Goal: Information Seeking & Learning: Learn about a topic

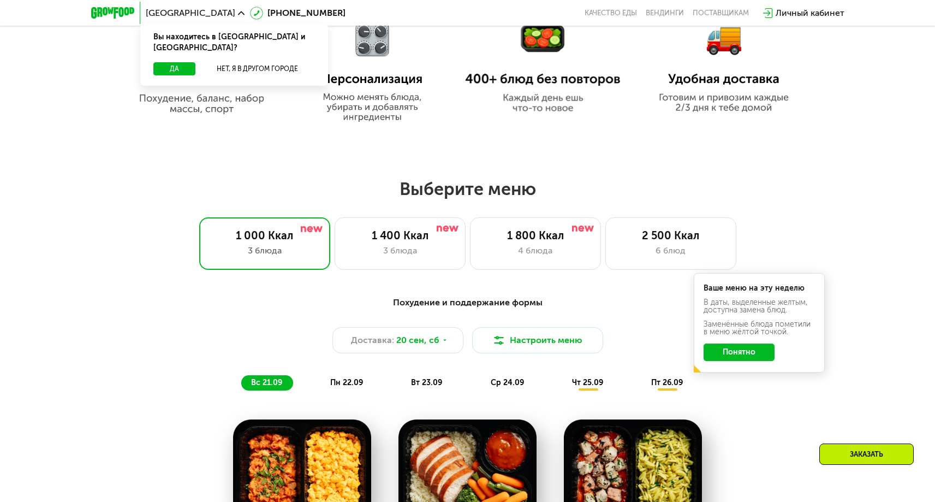
scroll to position [667, 0]
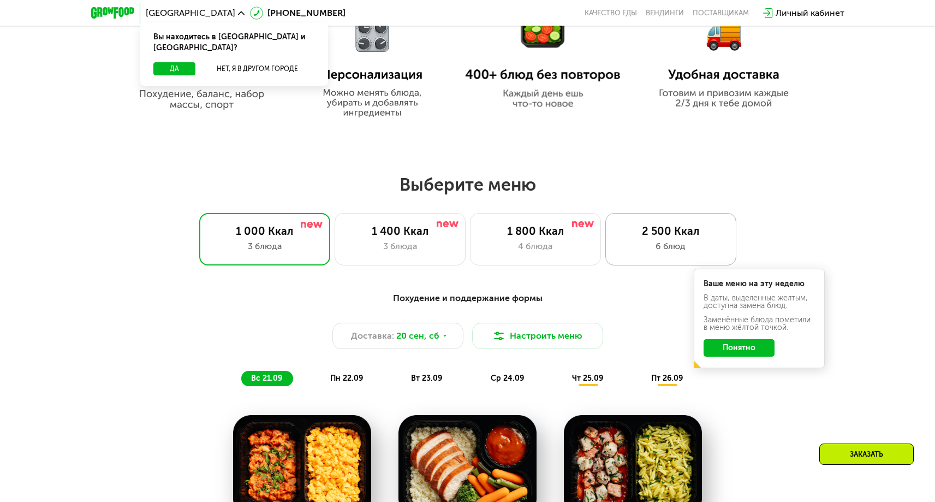
click at [630, 244] on div "6 блюд" at bounding box center [671, 246] width 108 height 13
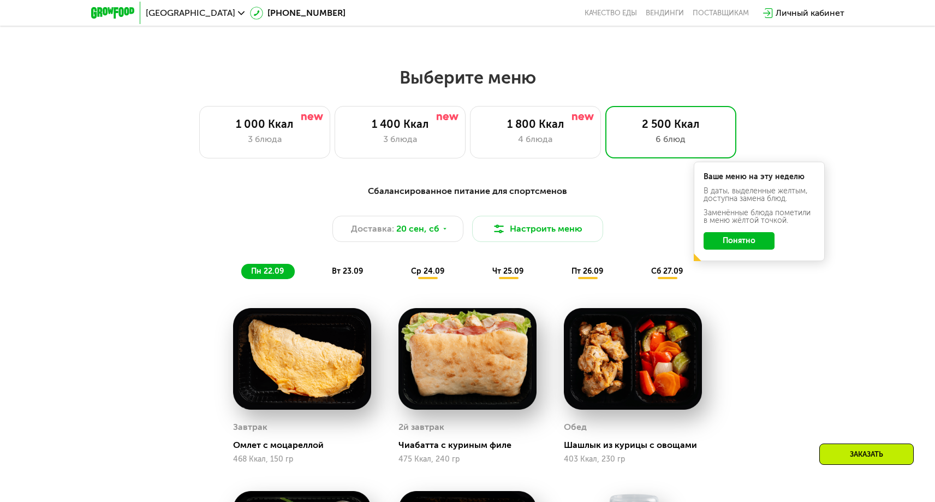
scroll to position [773, 0]
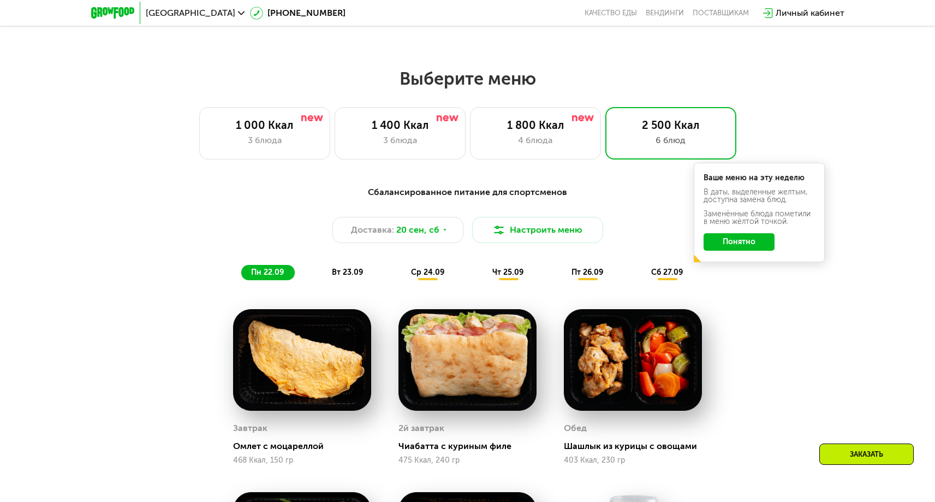
click at [756, 250] on button "Понятно" at bounding box center [739, 241] width 71 height 17
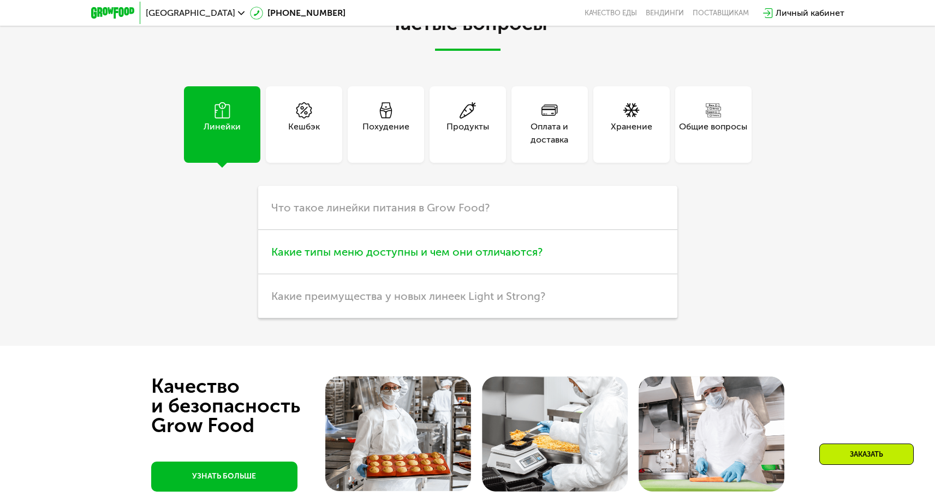
scroll to position [3257, 0]
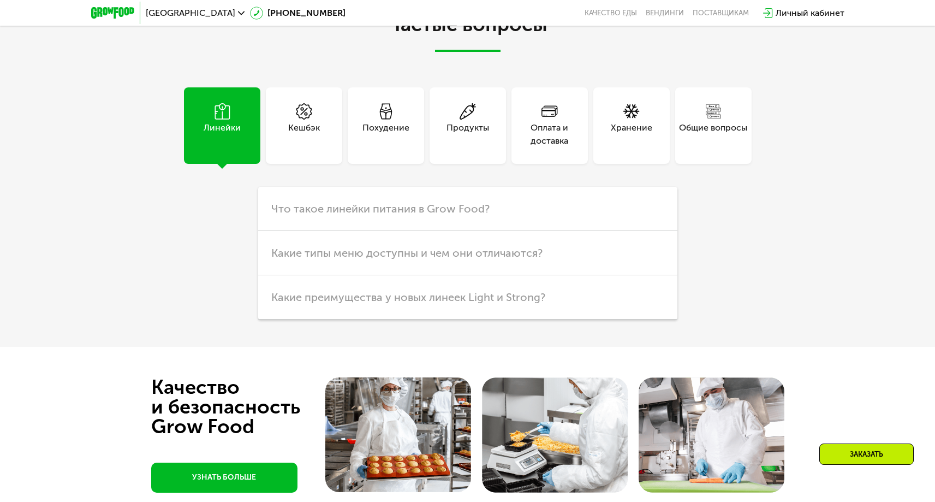
click at [640, 147] on div "Хранение" at bounding box center [632, 125] width 76 height 76
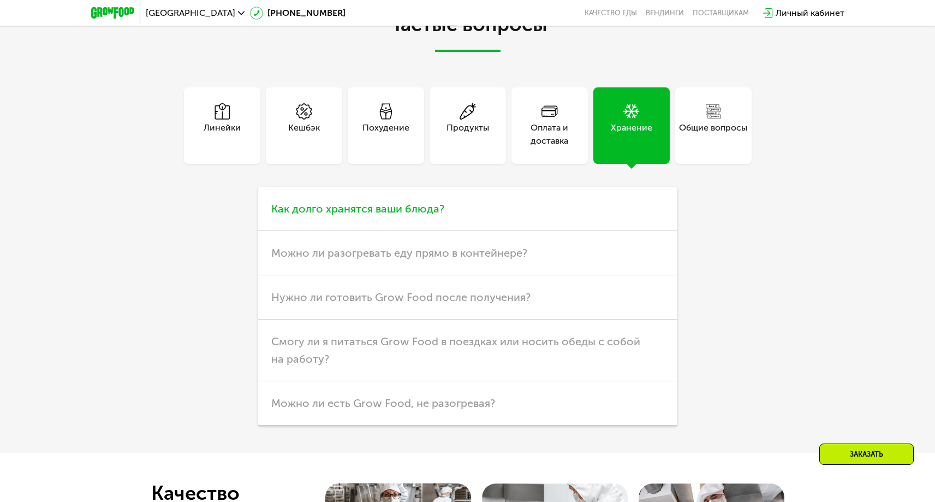
click at [510, 218] on h3 "Как долго хранятся ваши блюда?" at bounding box center [467, 209] width 419 height 44
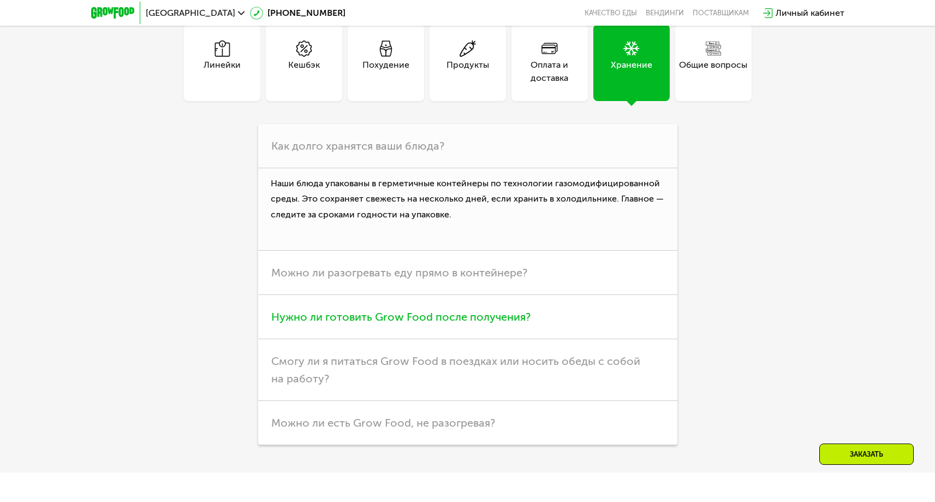
scroll to position [3317, 0]
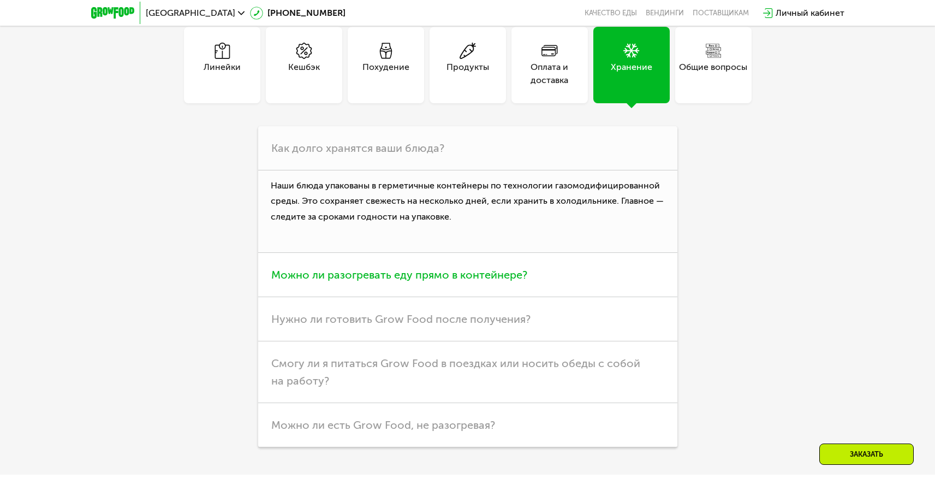
click at [511, 288] on h3 "Можно ли разогревать еду прямо в контейнере?" at bounding box center [467, 275] width 419 height 44
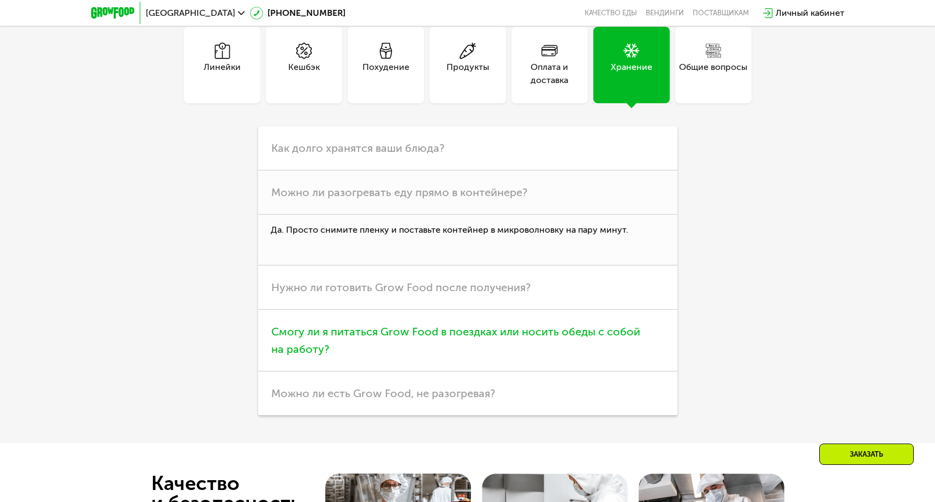
click at [449, 348] on h3 "Смогу ли я питаться Grow Food в поездках или носить обеды с собой на работу?" at bounding box center [467, 341] width 419 height 62
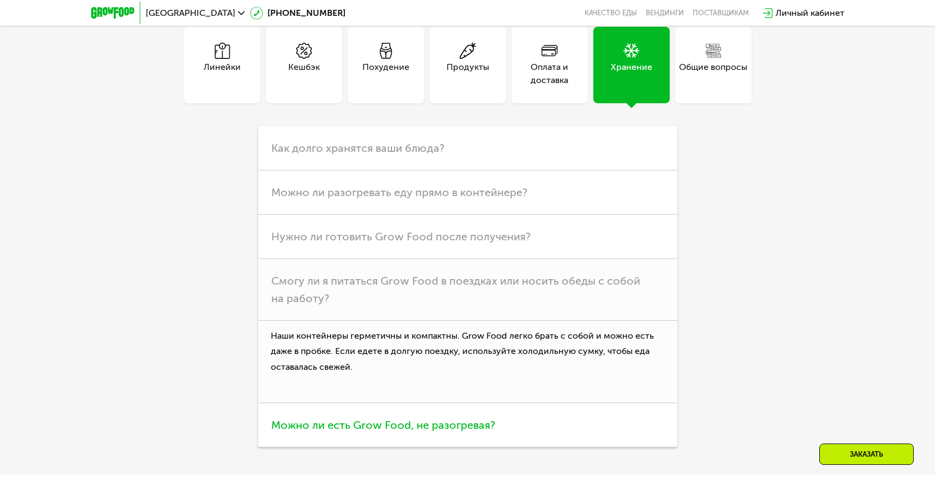
click at [432, 422] on span "Можно ли есть Grow Food, не разогревая?" at bounding box center [383, 424] width 224 height 13
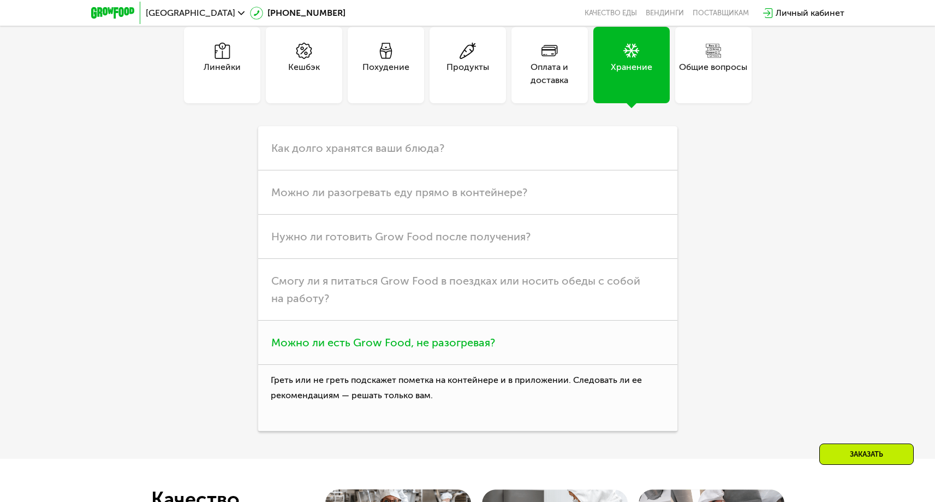
scroll to position [3322, 0]
